Goal: Check status: Check status

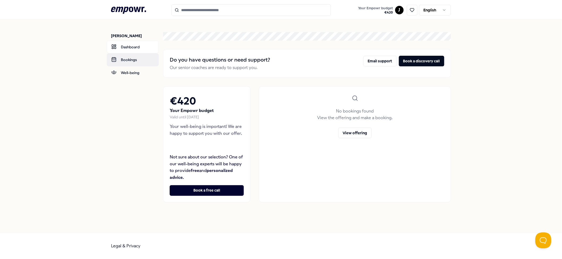
click at [122, 64] on link "Bookings" at bounding box center [133, 59] width 52 height 13
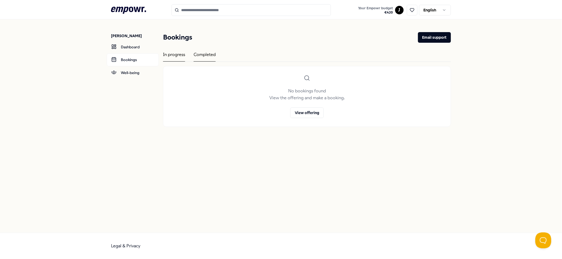
drag, startPoint x: 190, startPoint y: 56, endPoint x: 194, endPoint y: 56, distance: 3.7
click at [190, 56] on div "In progress Completed" at bounding box center [307, 56] width 288 height 11
drag, startPoint x: 194, startPoint y: 55, endPoint x: 205, endPoint y: 57, distance: 11.8
click at [194, 54] on div "Completed" at bounding box center [205, 56] width 22 height 10
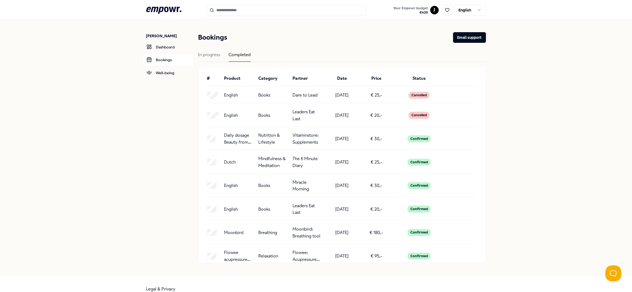
click at [311, 141] on p "Vitaminstore: Supplements" at bounding box center [308, 139] width 30 height 14
click at [152, 170] on nav "Jemmy Yul Dashboard Bookings Well-being" at bounding box center [170, 147] width 48 height 256
click at [147, 131] on nav "Jemmy Yul Dashboard Bookings Well-being" at bounding box center [170, 147] width 48 height 256
click at [161, 8] on icon at bounding box center [163, 10] width 35 height 7
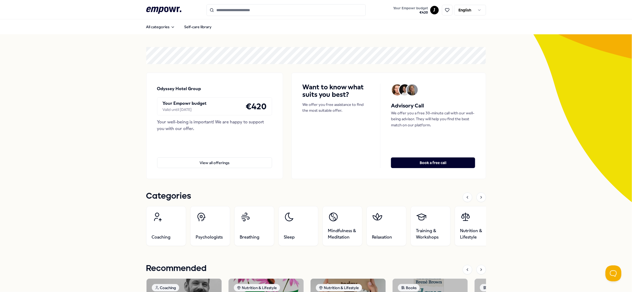
click at [300, 28] on div "All categories Self-care library" at bounding box center [316, 26] width 340 height 13
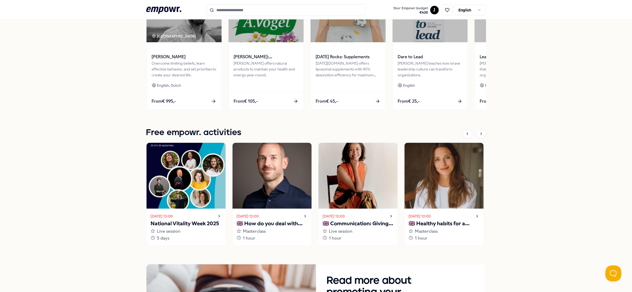
scroll to position [407, 0]
